Goal: Task Accomplishment & Management: Use online tool/utility

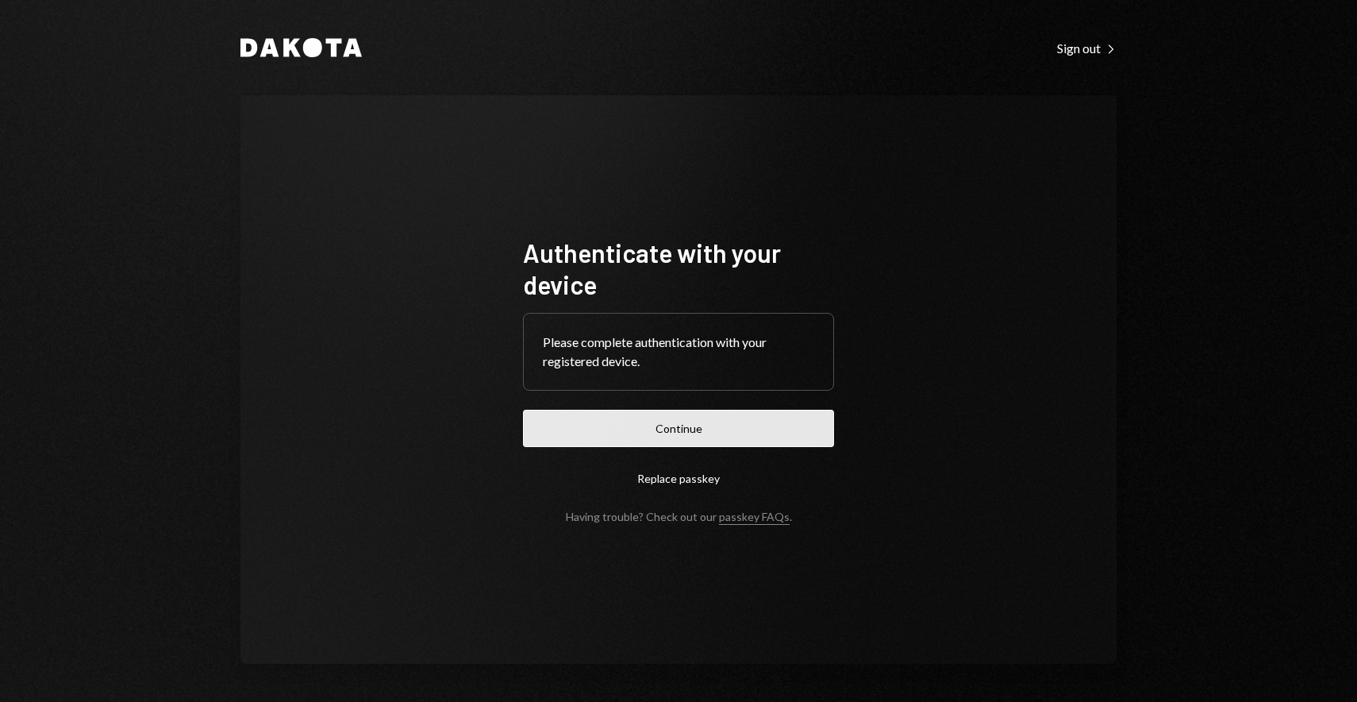
click at [681, 420] on button "Continue" at bounding box center [678, 428] width 311 height 37
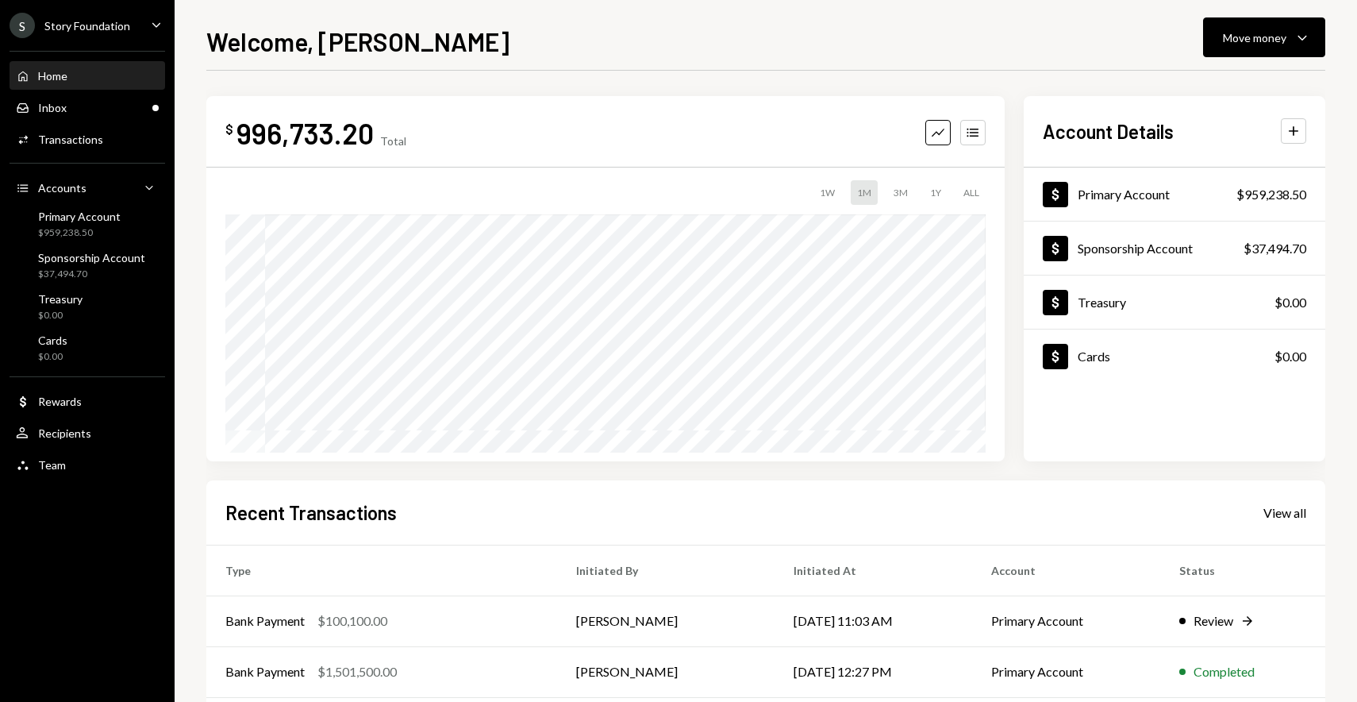
click at [131, 121] on div "Home Home Inbox Inbox Activities Transactions Accounts Accounts Caret Down Prim…" at bounding box center [87, 261] width 175 height 440
click at [119, 108] on div "Inbox Inbox" at bounding box center [87, 108] width 143 height 14
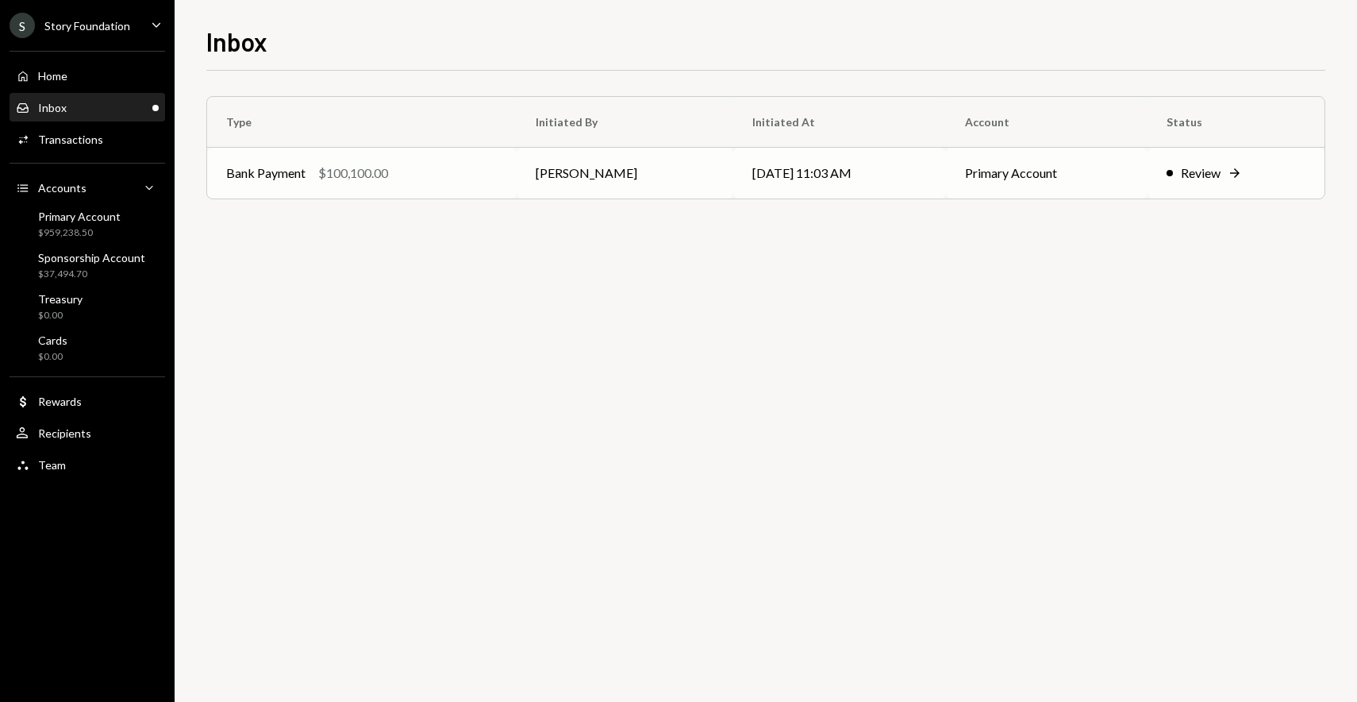
click at [428, 183] on td "Bank Payment $100,100.00" at bounding box center [362, 173] width 310 height 51
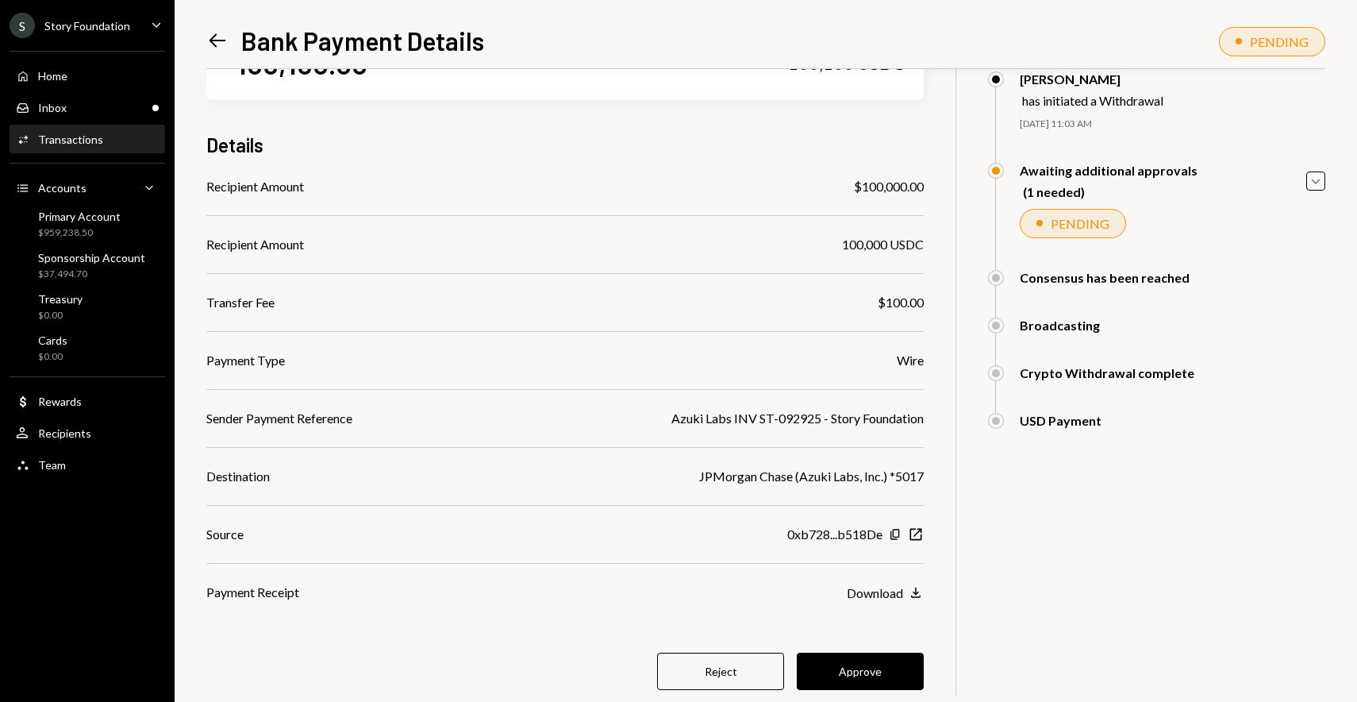
scroll to position [113, 0]
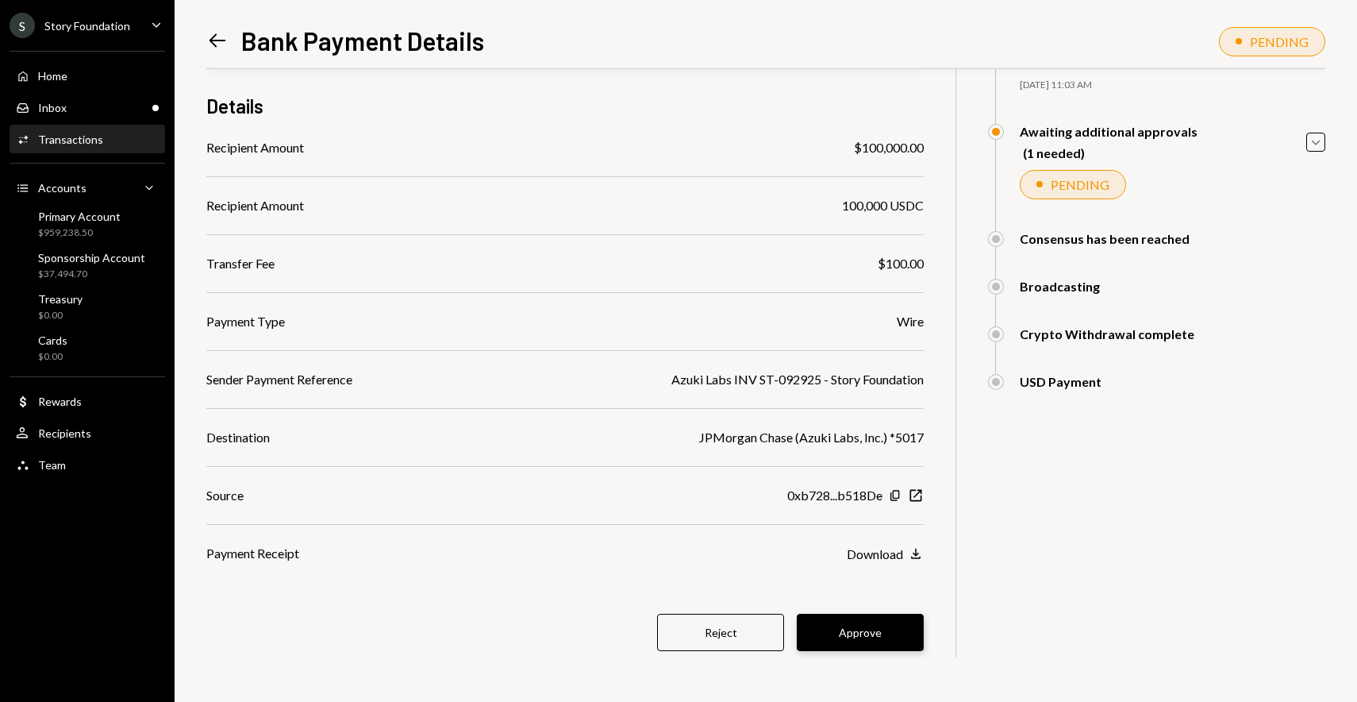
click at [879, 634] on button "Approve" at bounding box center [860, 631] width 127 height 37
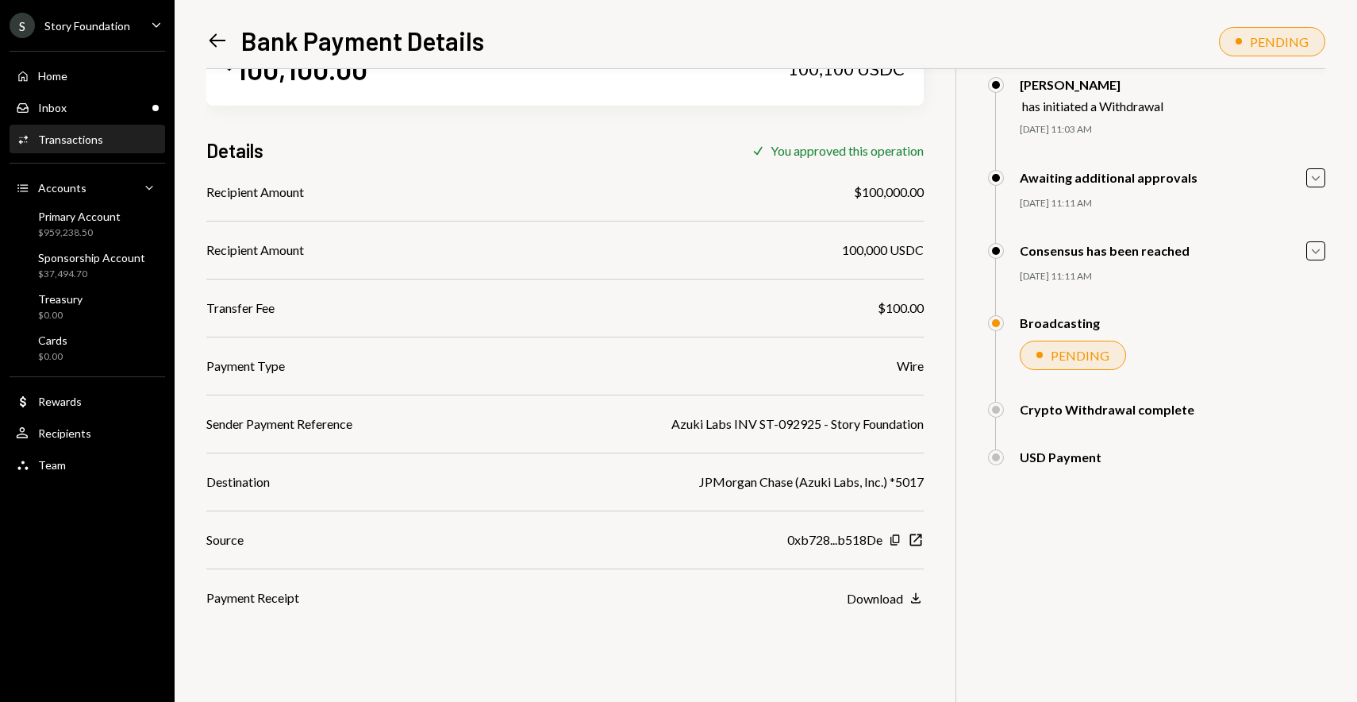
scroll to position [0, 0]
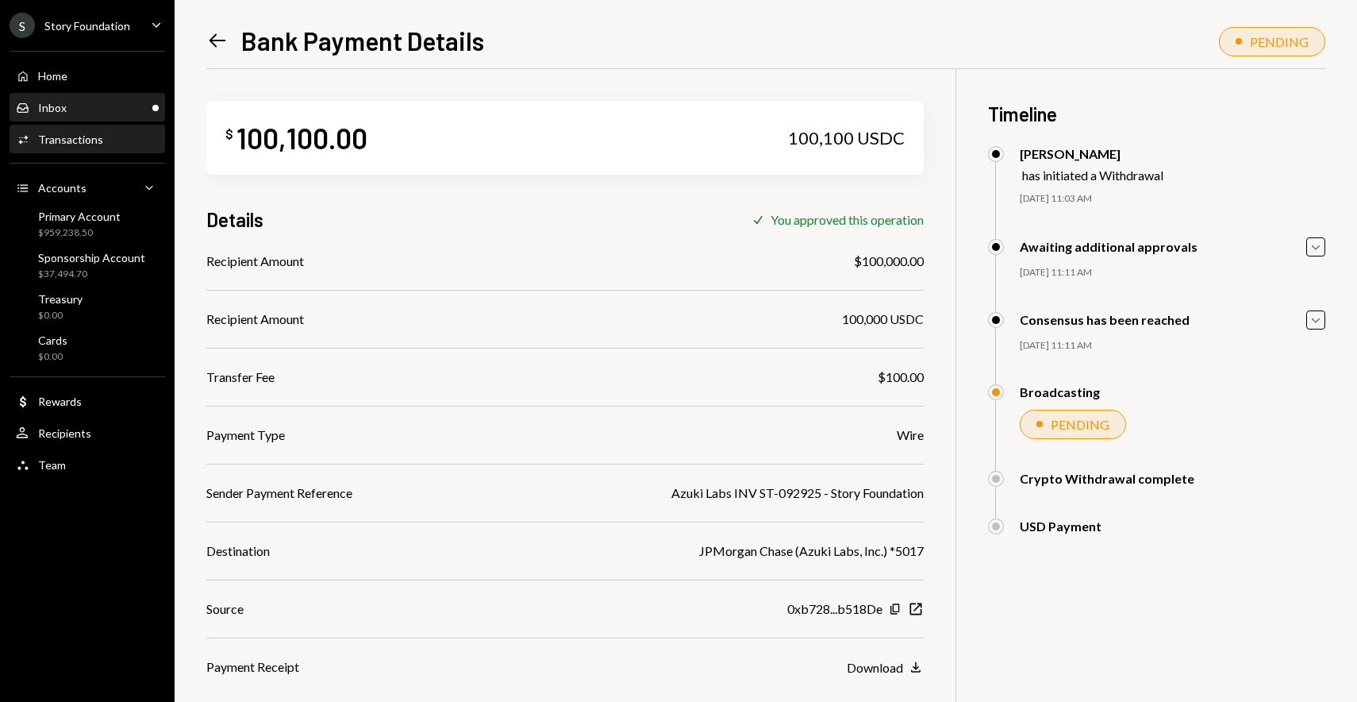
click at [89, 118] on div "Inbox Inbox" at bounding box center [87, 107] width 143 height 27
